Goal: Task Accomplishment & Management: Manage account settings

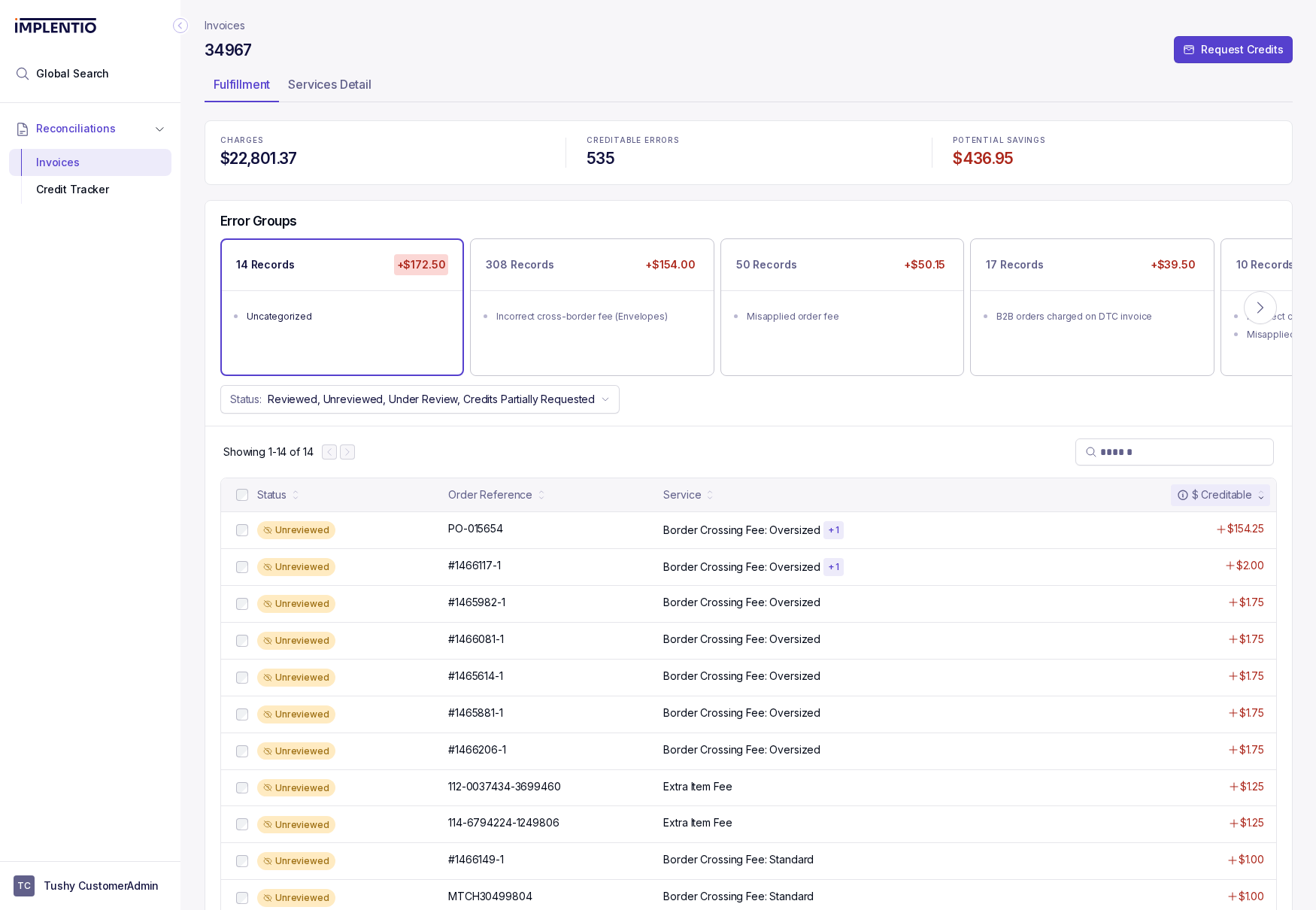
scroll to position [65, 0]
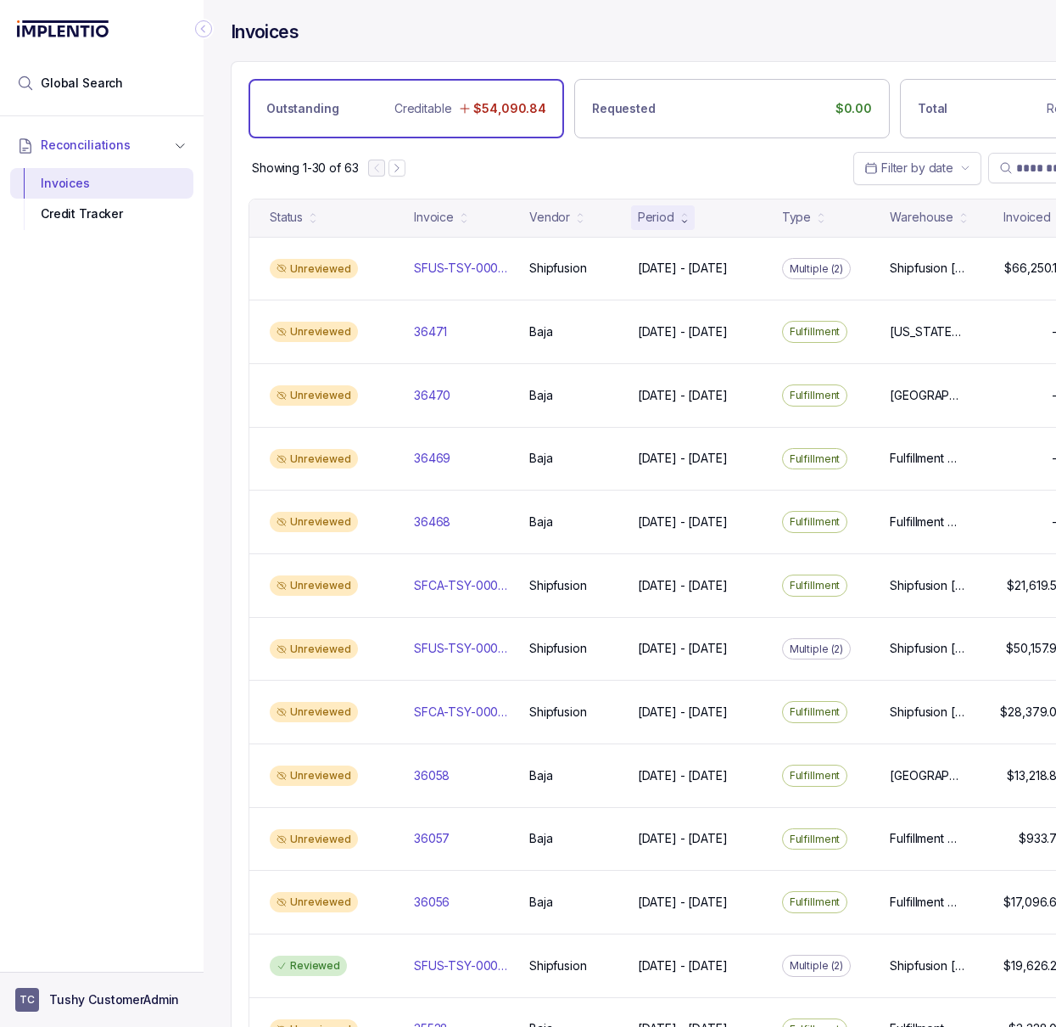
click at [92, 996] on p "Tushy CustomerAdmin" at bounding box center [114, 999] width 130 height 17
click at [93, 961] on p "Logout" at bounding box center [112, 963] width 141 height 17
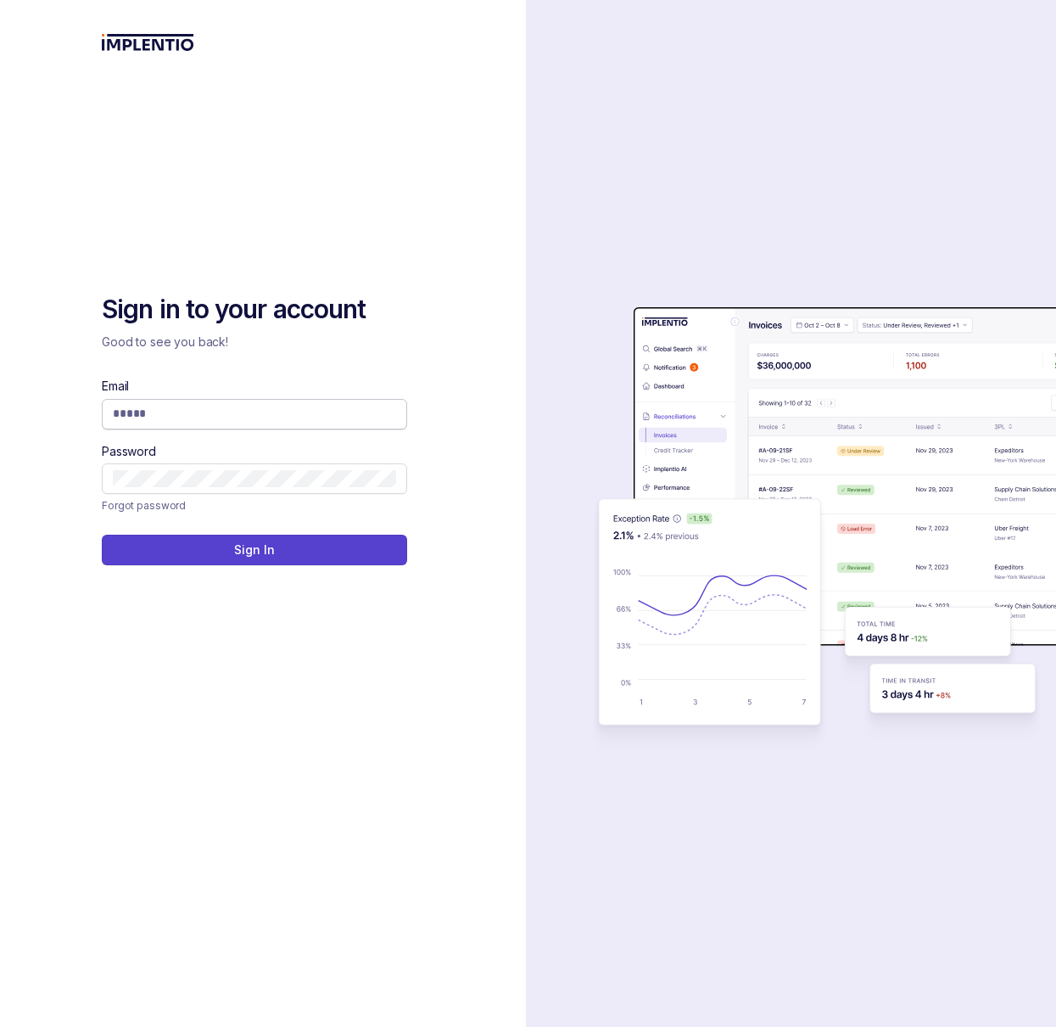
click at [224, 399] on span at bounding box center [254, 414] width 305 height 31
click at [221, 419] on input "Email" at bounding box center [254, 413] width 283 height 17
type input "**********"
